Goal: Task Accomplishment & Management: Use online tool/utility

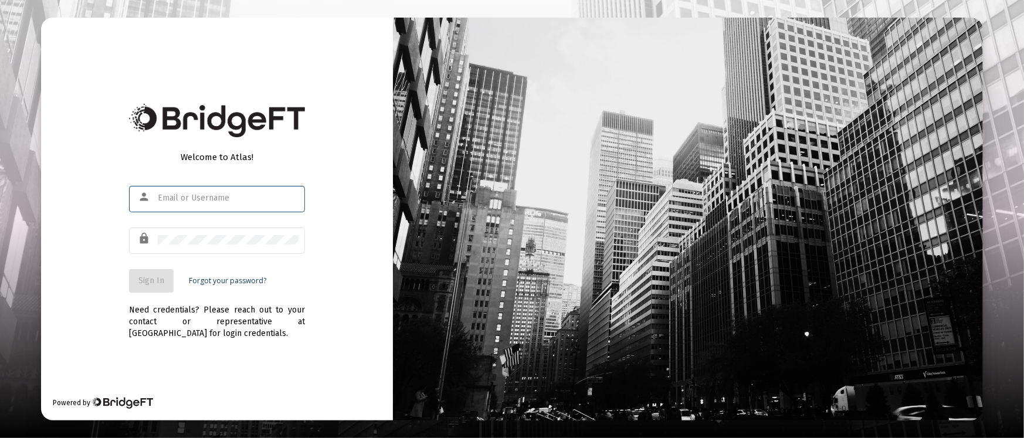
type input "[PERSON_NAME][EMAIL_ADDRESS][DOMAIN_NAME]"
click at [155, 280] on span "Sign In" at bounding box center [151, 281] width 26 height 10
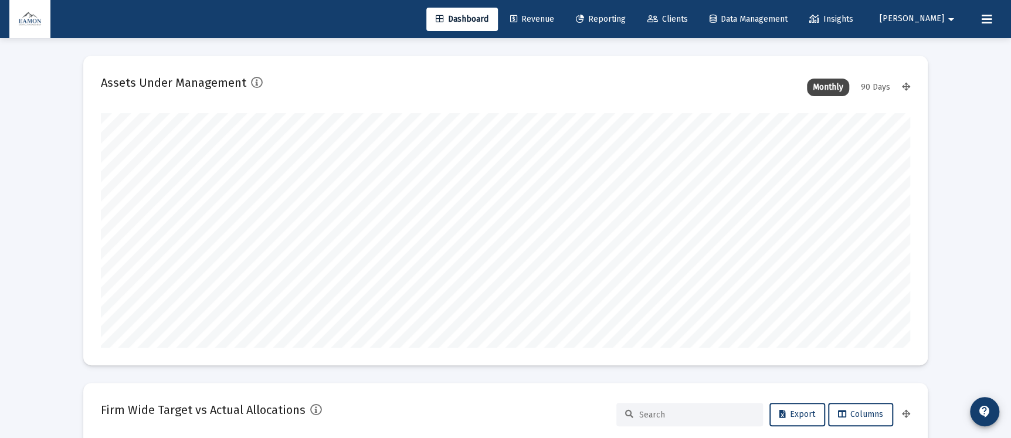
scroll to position [234, 809]
type input "[DATE]"
click at [635, 8] on link "Reporting" at bounding box center [600, 19] width 69 height 23
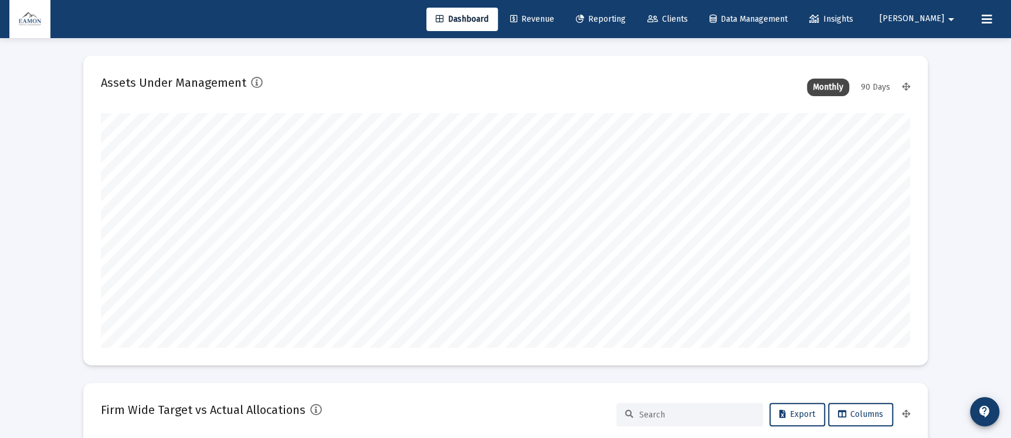
scroll to position [0, 0]
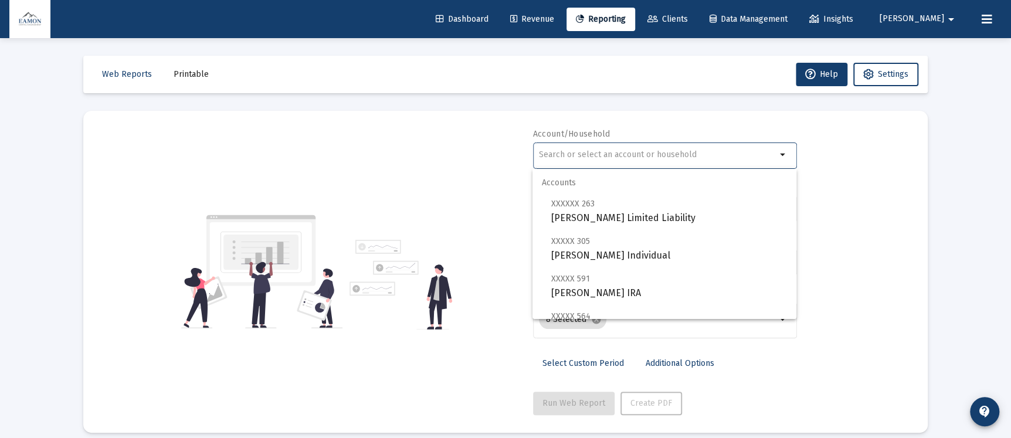
click at [638, 157] on input "text" at bounding box center [657, 154] width 237 height 9
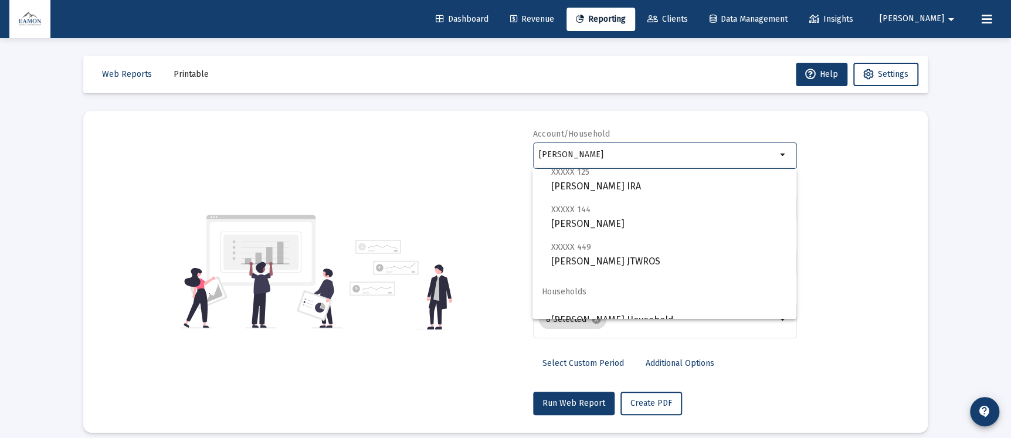
scroll to position [46, 0]
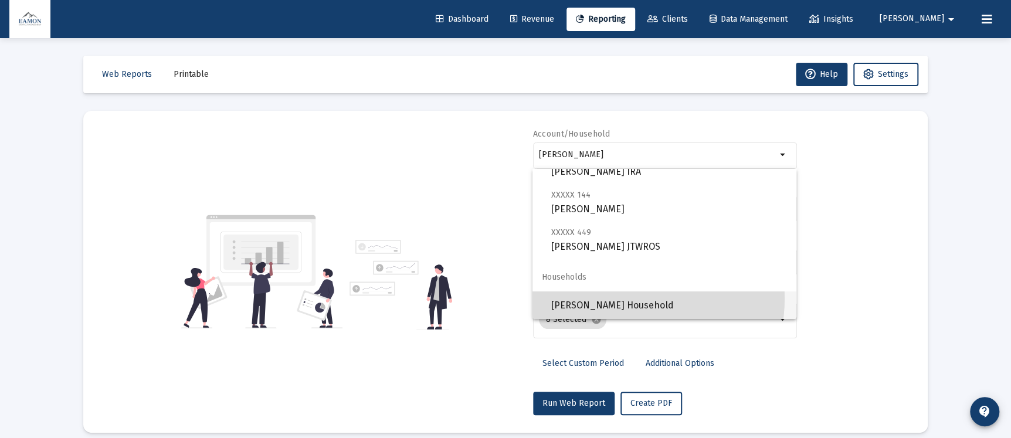
click at [610, 297] on span "[PERSON_NAME] Household" at bounding box center [669, 305] width 236 height 28
type input "[PERSON_NAME] Household"
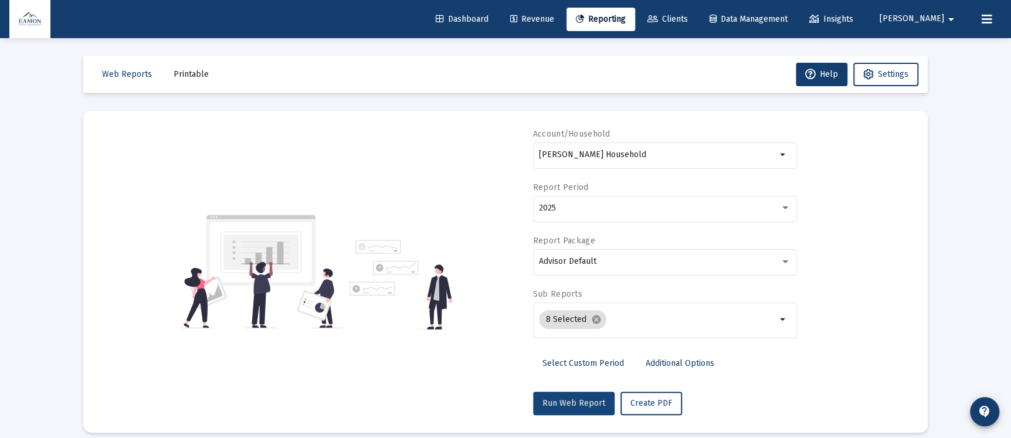
click at [588, 404] on span "Run Web Report" at bounding box center [573, 403] width 63 height 10
select select "View all"
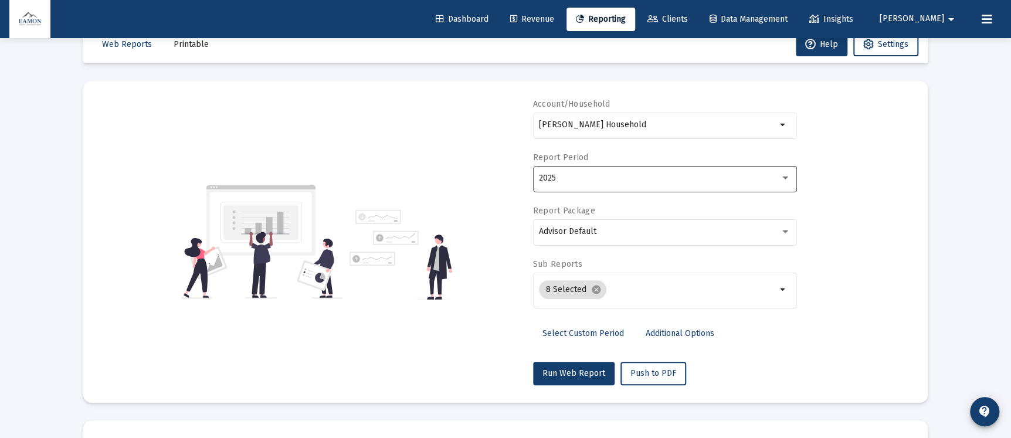
scroll to position [0, 0]
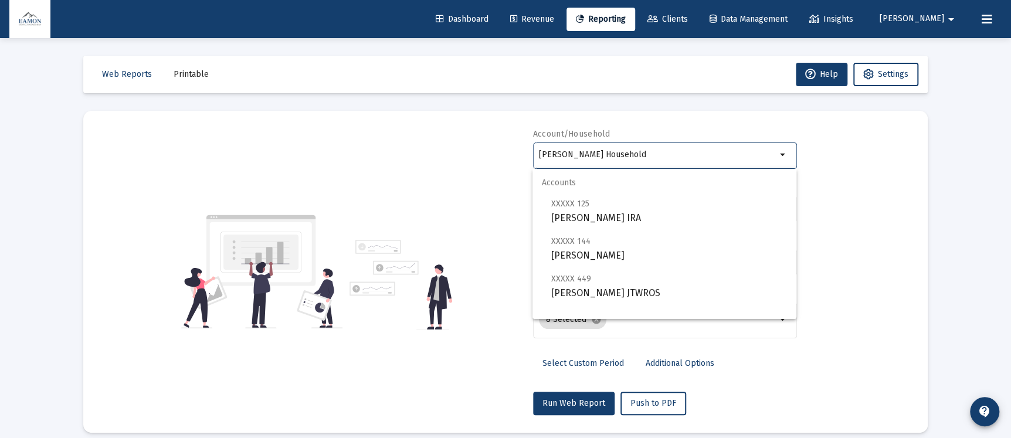
click at [626, 155] on input "[PERSON_NAME] Household" at bounding box center [657, 154] width 237 height 9
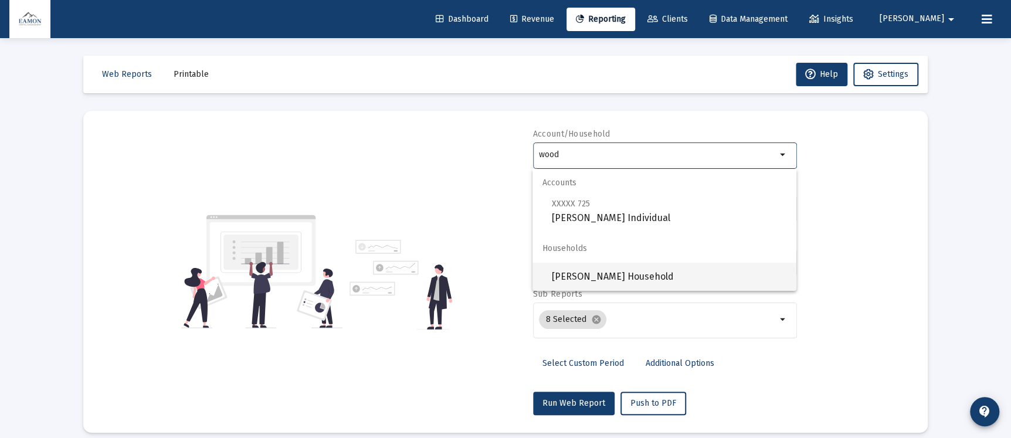
click at [589, 275] on span "[PERSON_NAME] Household" at bounding box center [669, 277] width 236 height 28
type input "[PERSON_NAME] Household"
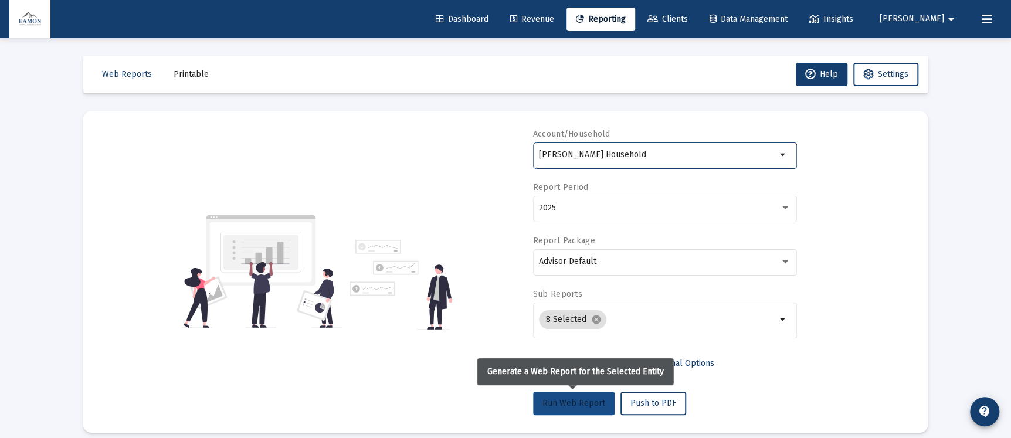
click at [580, 401] on span "Run Web Report" at bounding box center [573, 403] width 63 height 10
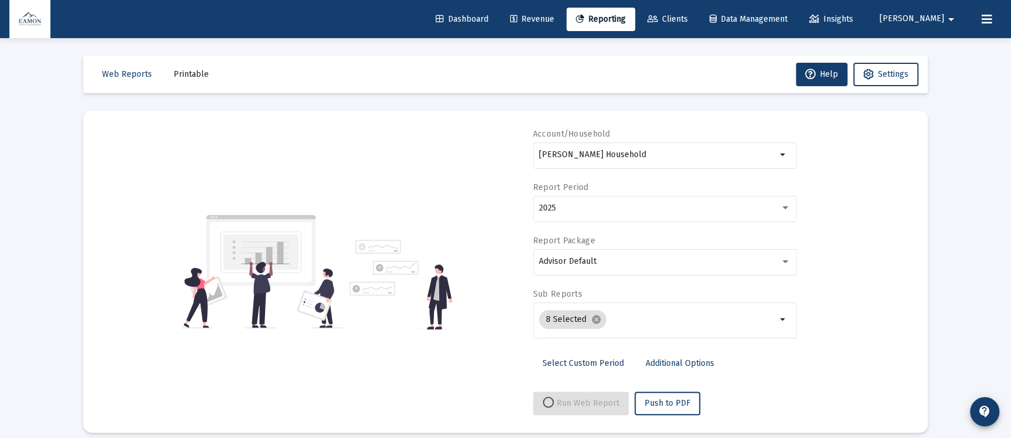
select select "View all"
